Goal: Information Seeking & Learning: Learn about a topic

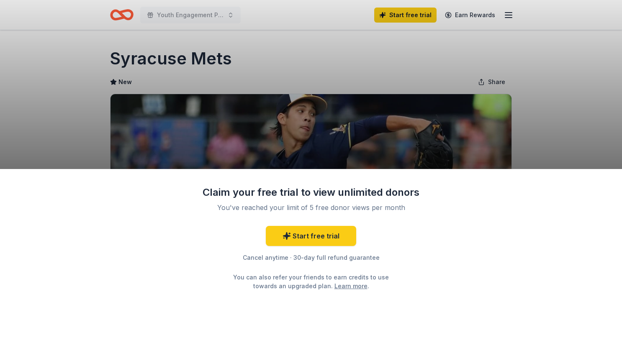
click at [533, 136] on div "Claim your free trial to view unlimited donors You've reached your limit of 5 f…" at bounding box center [311, 169] width 622 height 338
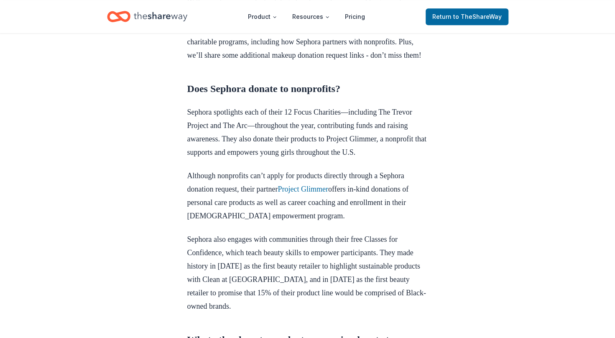
scroll to position [330, 0]
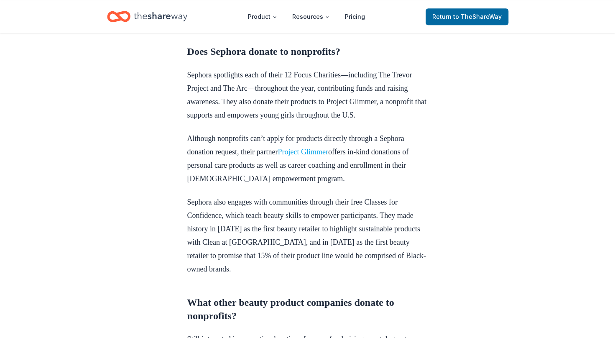
click at [321, 156] on link "Project Glimmer" at bounding box center [303, 152] width 50 height 8
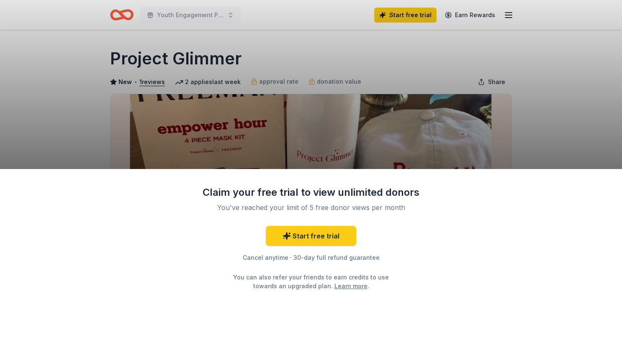
drag, startPoint x: 0, startPoint y: 0, endPoint x: 321, endPoint y: 178, distance: 367.3
click at [321, 178] on div "Claim your free trial to view unlimited donors You've reached your limit of 5 f…" at bounding box center [311, 253] width 622 height 169
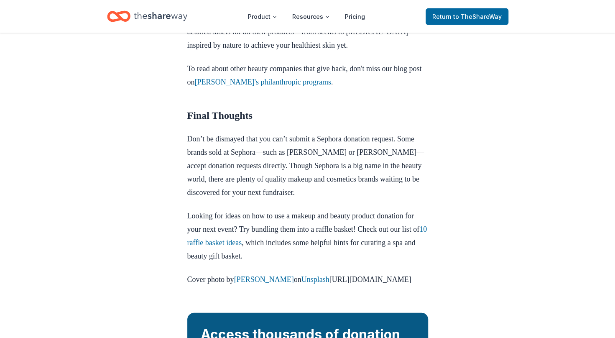
scroll to position [1087, 0]
